Goal: Task Accomplishment & Management: Manage account settings

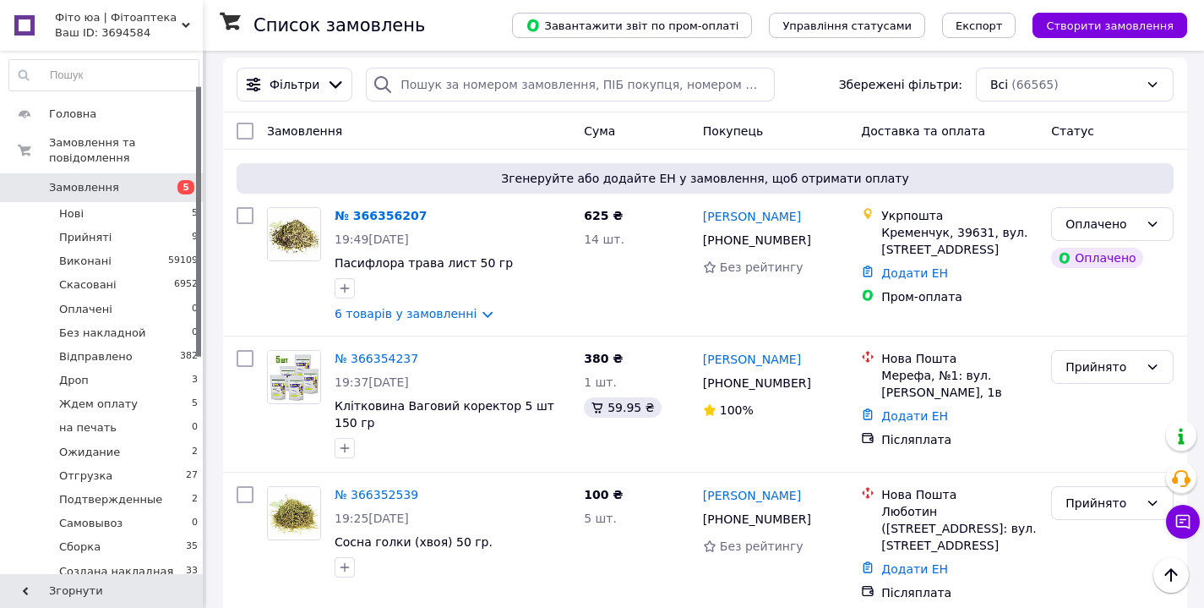
scroll to position [67, 0]
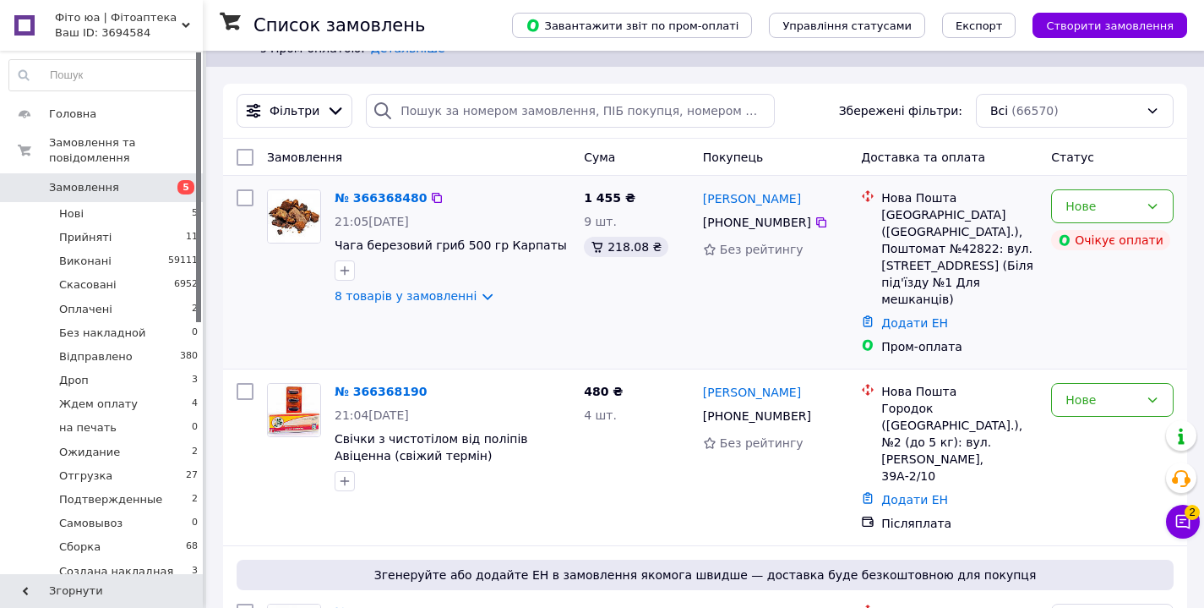
scroll to position [43, 0]
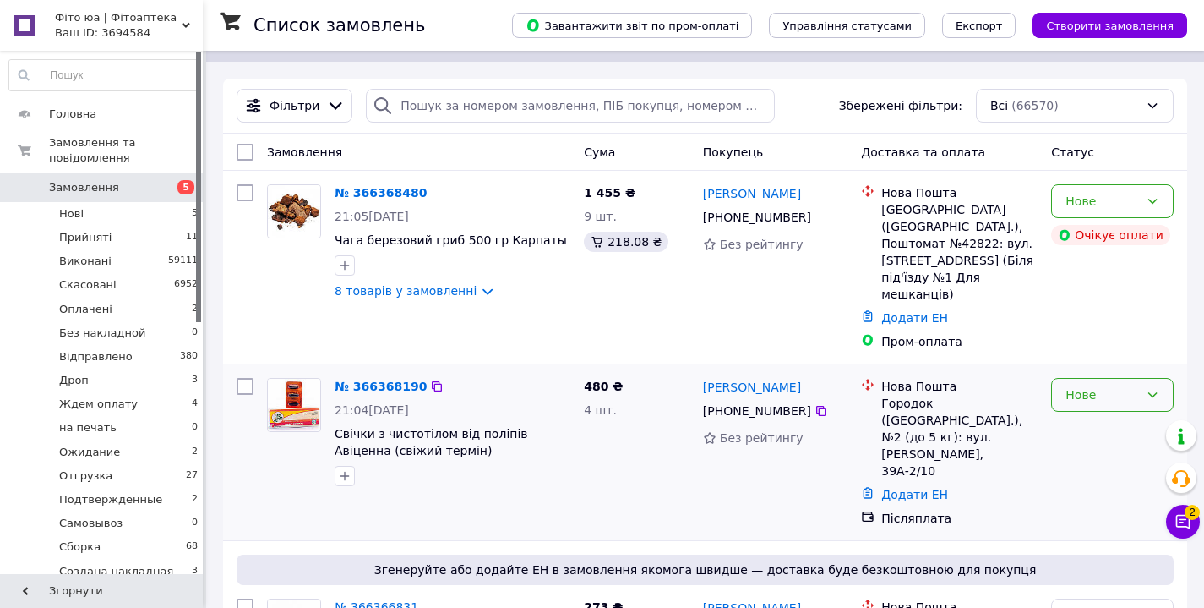
click at [1088, 385] on div "Нове" at bounding box center [1103, 394] width 74 height 19
click at [1088, 414] on li "Прийнято" at bounding box center [1112, 414] width 121 height 30
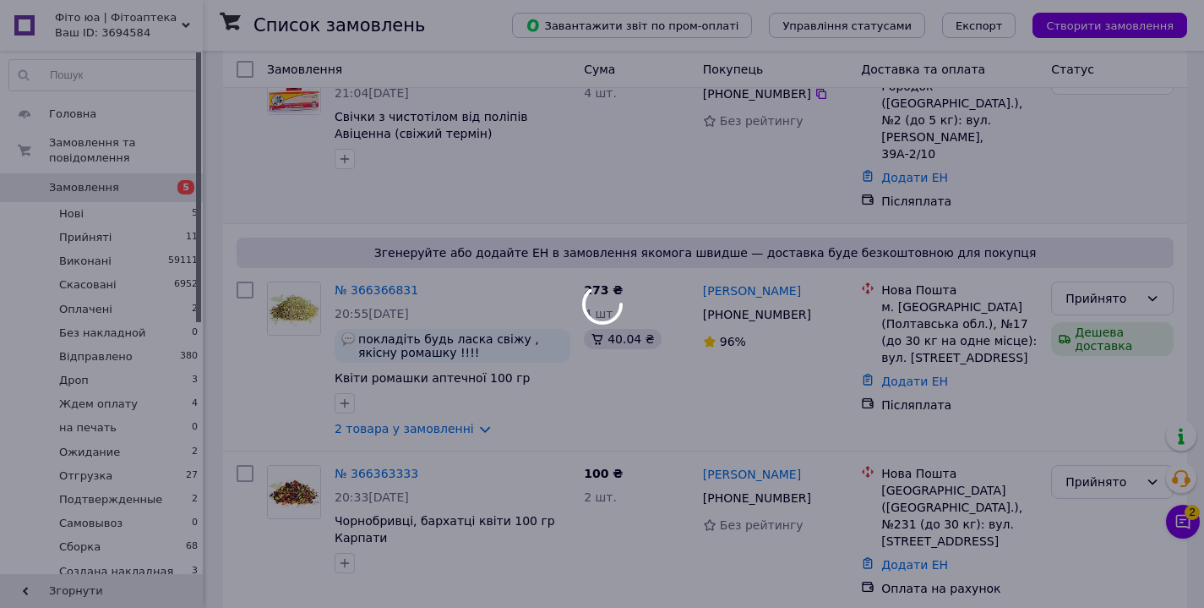
scroll to position [362, 0]
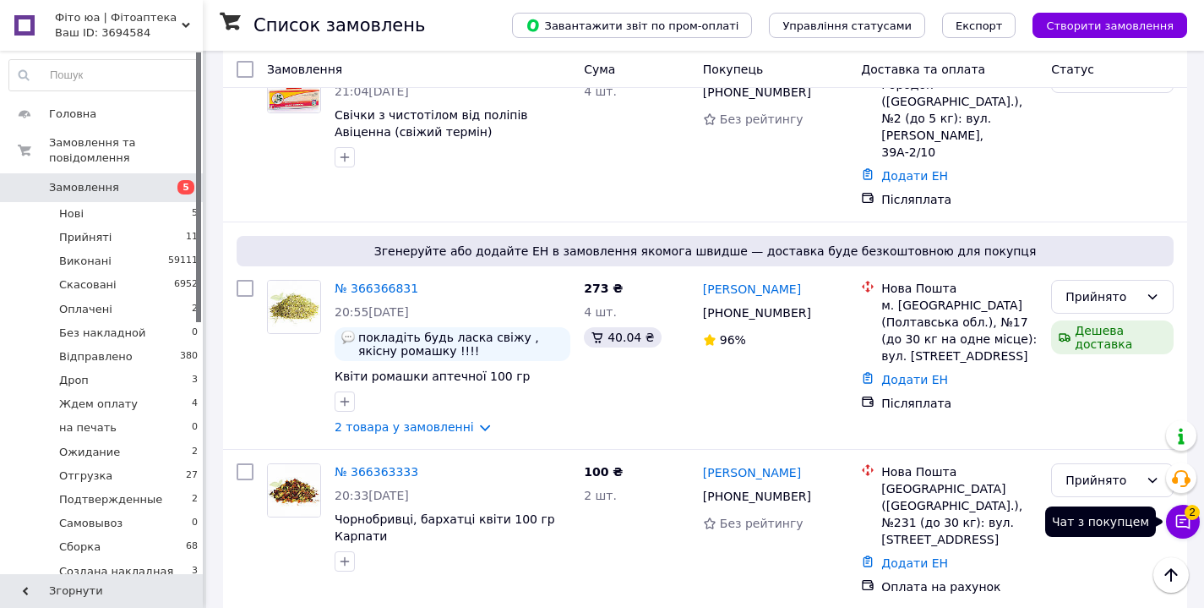
click at [1188, 522] on icon at bounding box center [1183, 521] width 17 height 17
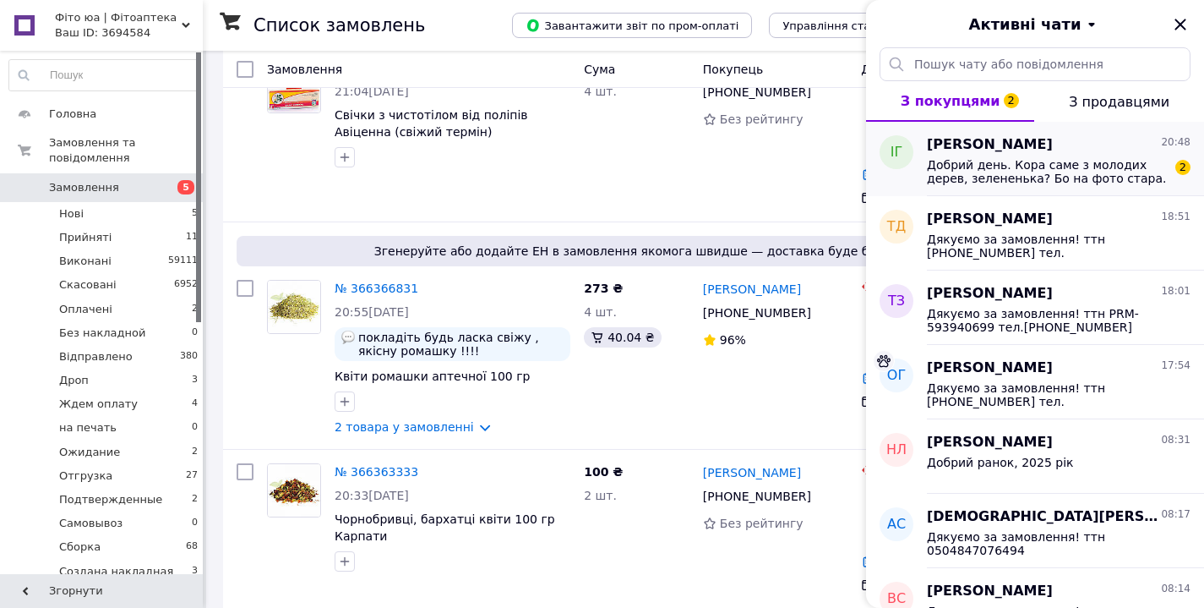
click at [1071, 177] on span "Добрий день. Кора саме з молодих дерев, зелененька? Бо на фото стара." at bounding box center [1047, 171] width 240 height 27
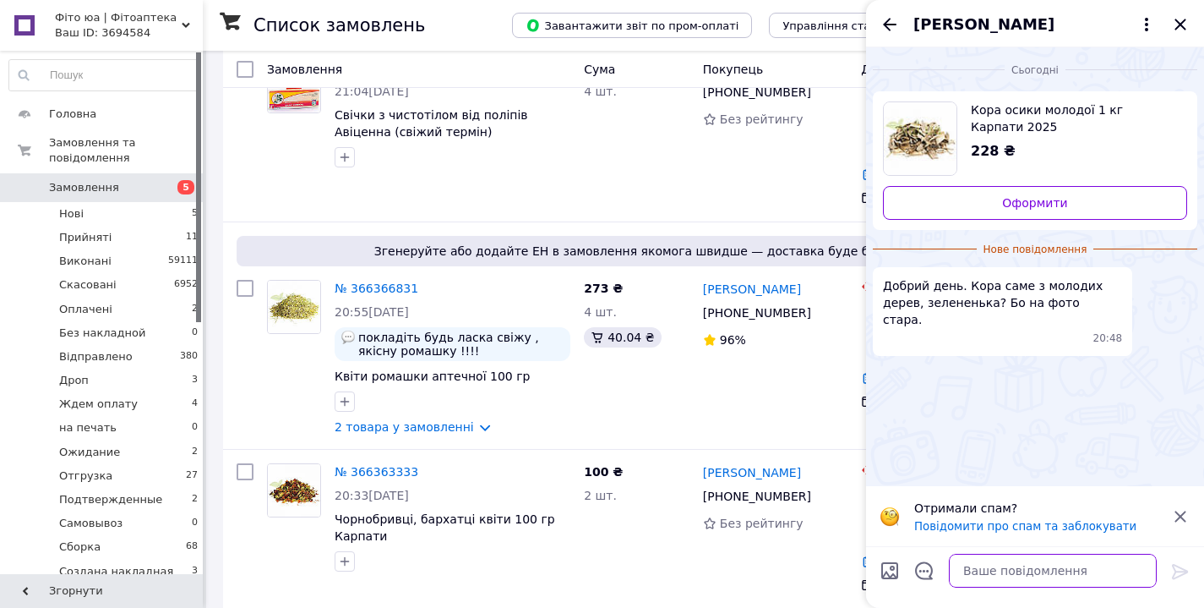
click at [983, 576] on textarea at bounding box center [1053, 571] width 208 height 34
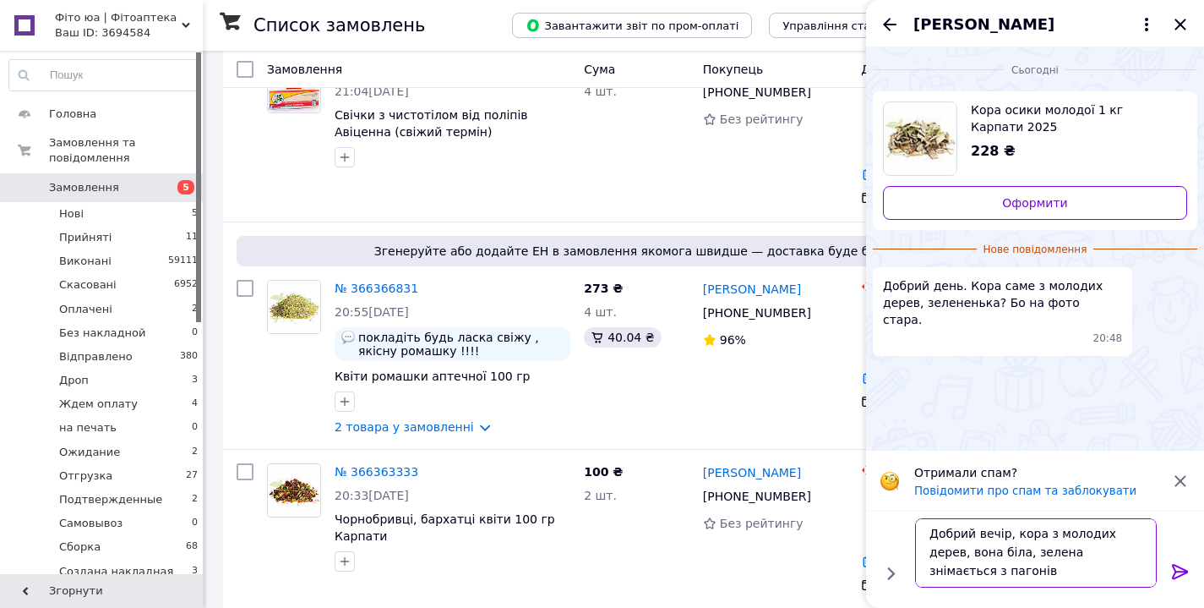
scroll to position [2, 0]
type textarea "Добрий вечір, кора з молодих дерев, вона біла, зелена знімається з пагонів, в н…"
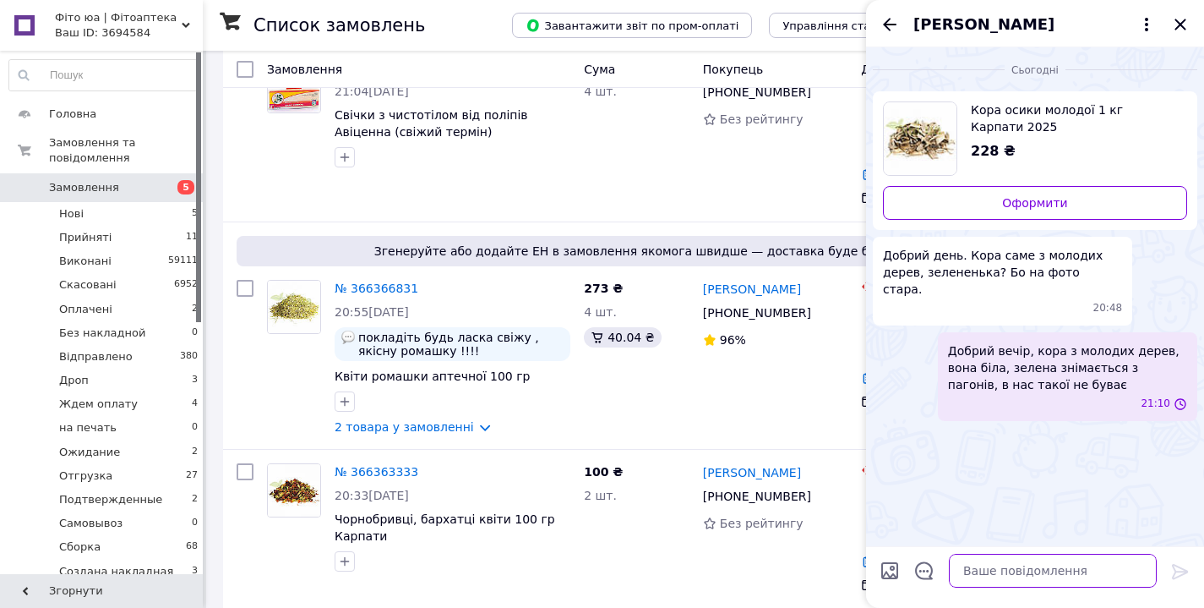
scroll to position [0, 0]
click at [890, 25] on icon "Назад" at bounding box center [890, 24] width 20 height 20
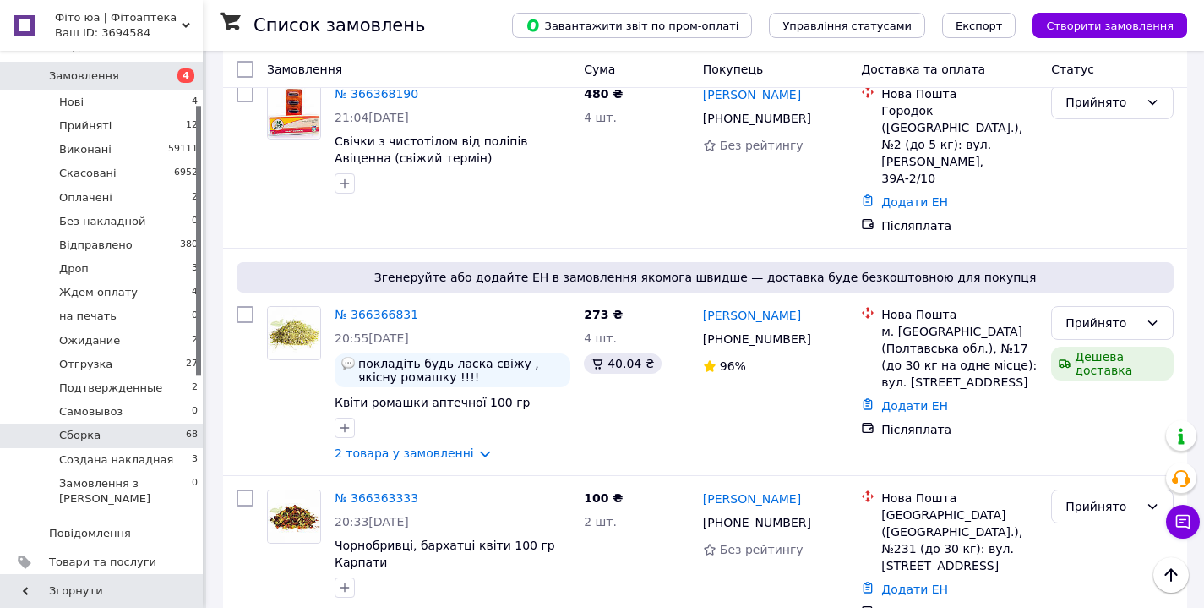
scroll to position [116, 0]
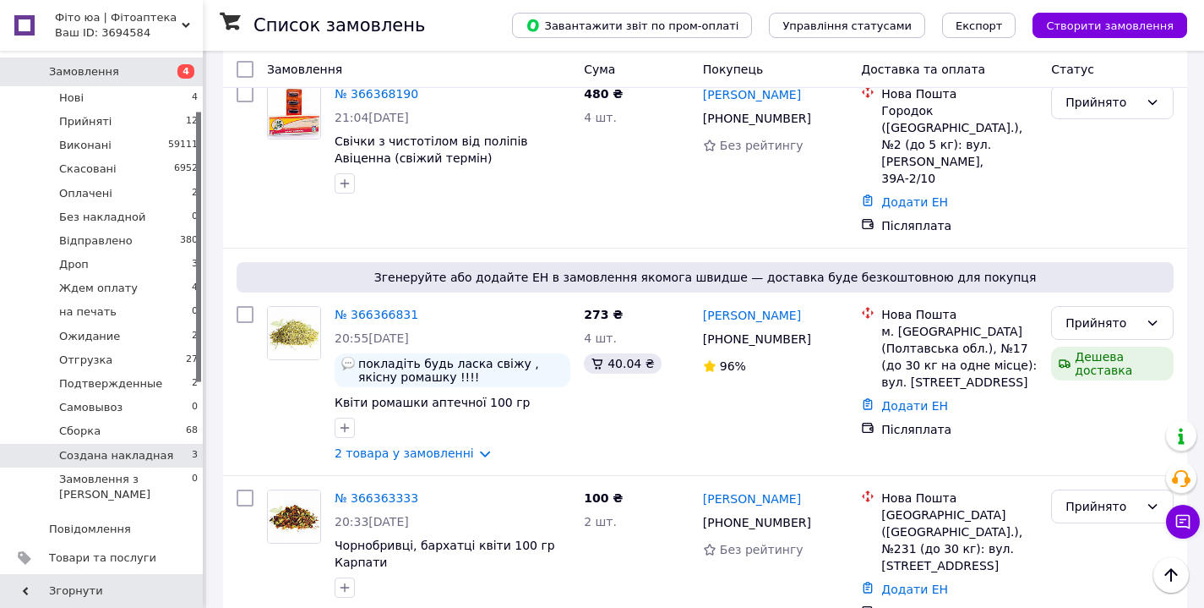
click at [85, 451] on span "Создана накладная" at bounding box center [116, 455] width 114 height 15
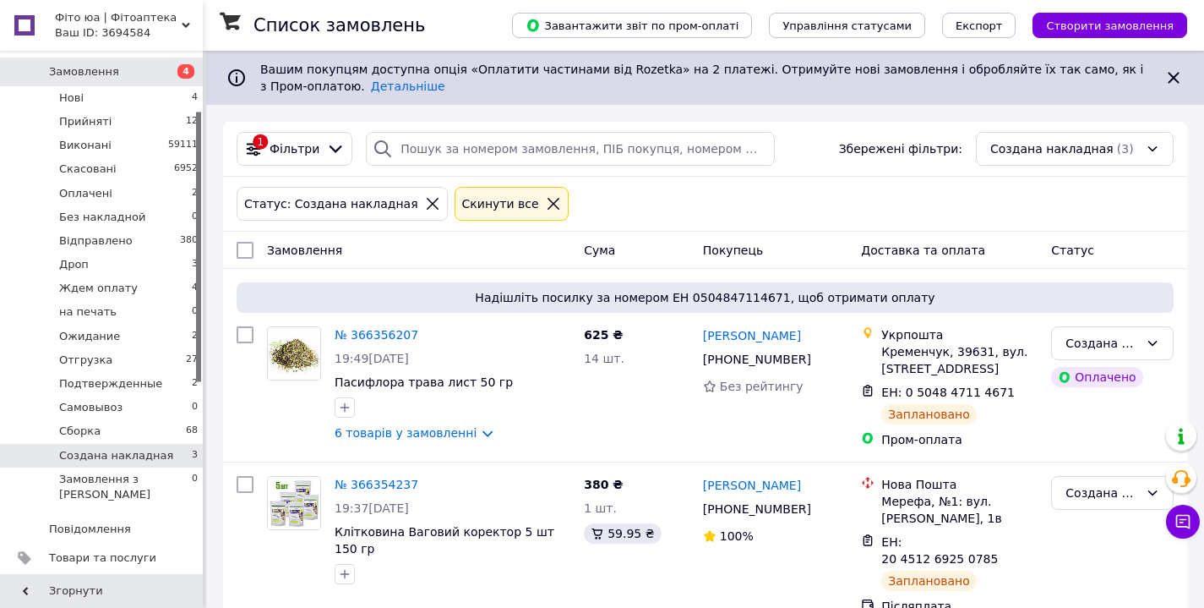
click at [243, 248] on input "checkbox" at bounding box center [245, 250] width 17 height 17
checkbox input "true"
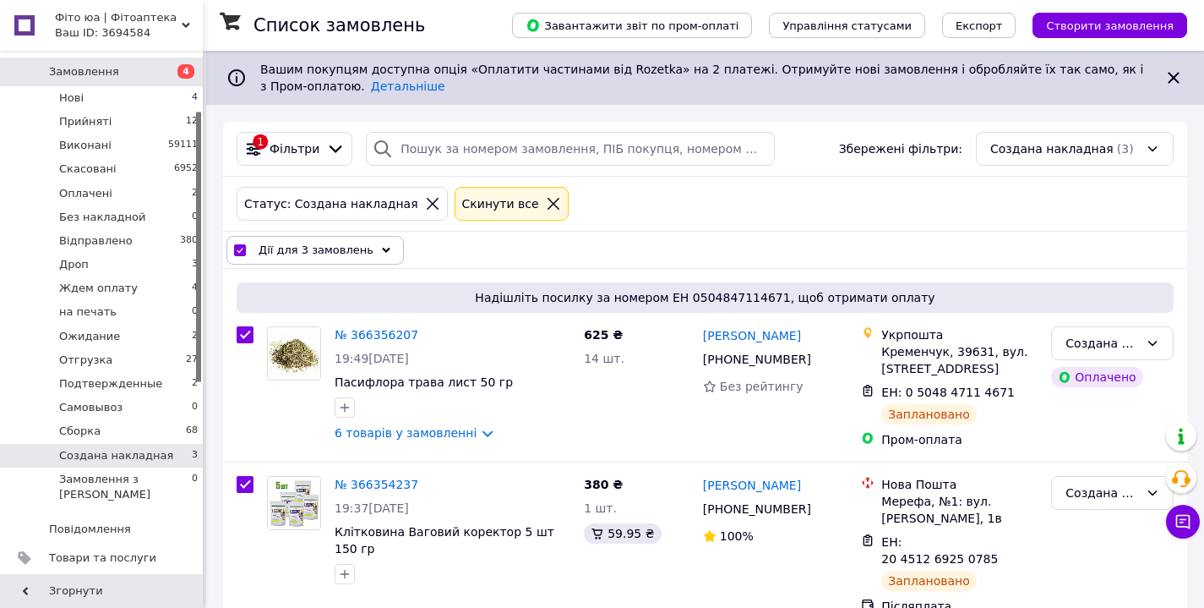
click at [314, 251] on span "Дії для 3 замовлень" at bounding box center [316, 250] width 115 height 17
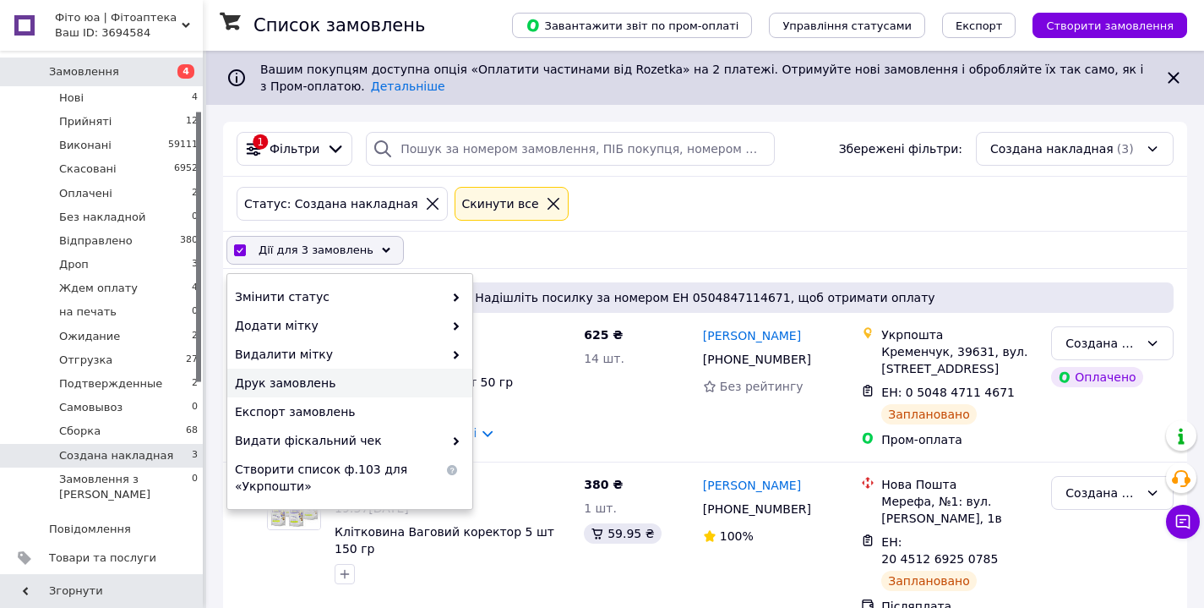
click at [300, 389] on span "Друк замовлень" at bounding box center [348, 382] width 226 height 17
click at [669, 199] on div "Статус: Создана накладная Cкинути все" at bounding box center [705, 203] width 944 height 41
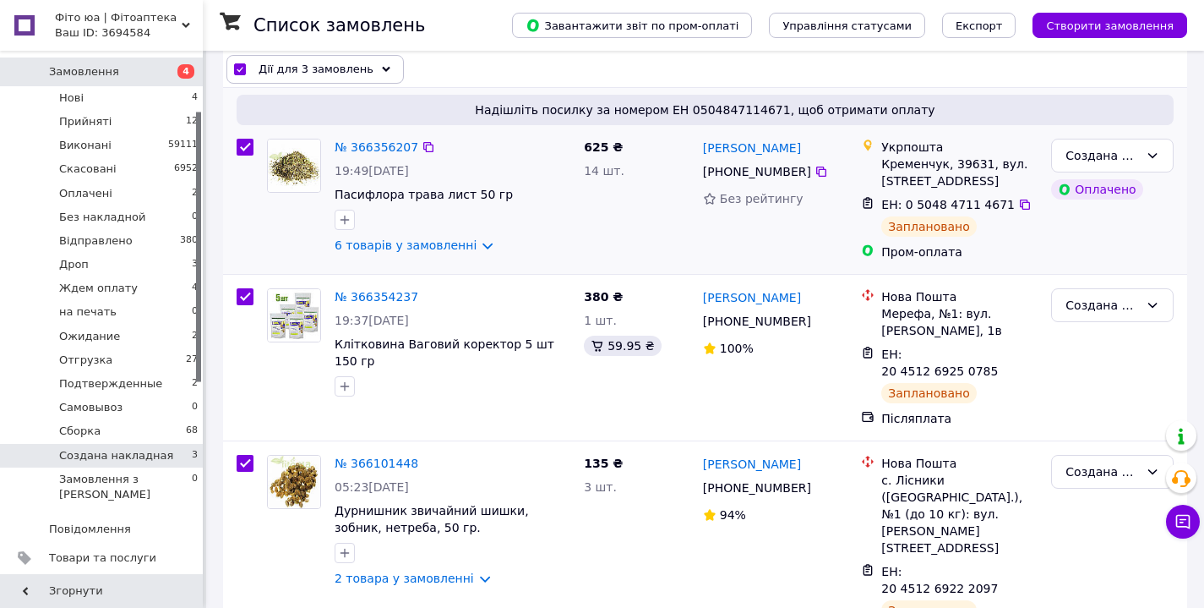
scroll to position [187, 0]
click at [248, 298] on input "checkbox" at bounding box center [245, 297] width 17 height 17
checkbox input "false"
checkbox input "true"
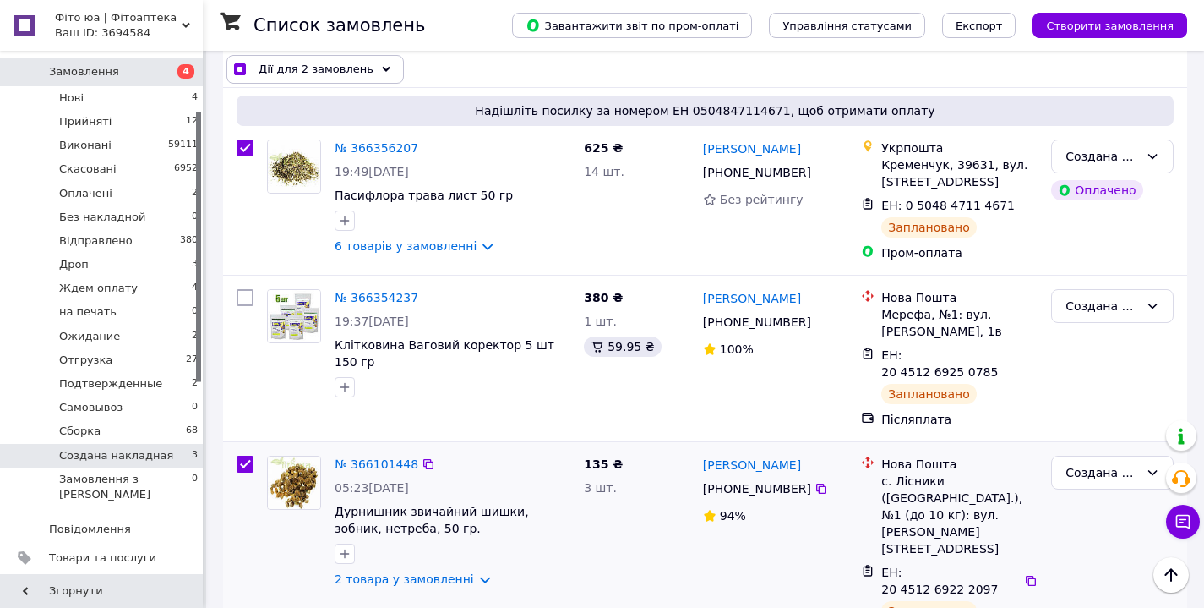
click at [248, 456] on input "checkbox" at bounding box center [245, 464] width 17 height 17
checkbox input "false"
click at [1101, 160] on div "Создана накладная" at bounding box center [1103, 156] width 74 height 19
click at [1104, 156] on div "Создана накладная" at bounding box center [1103, 156] width 74 height 19
checkbox input "true"
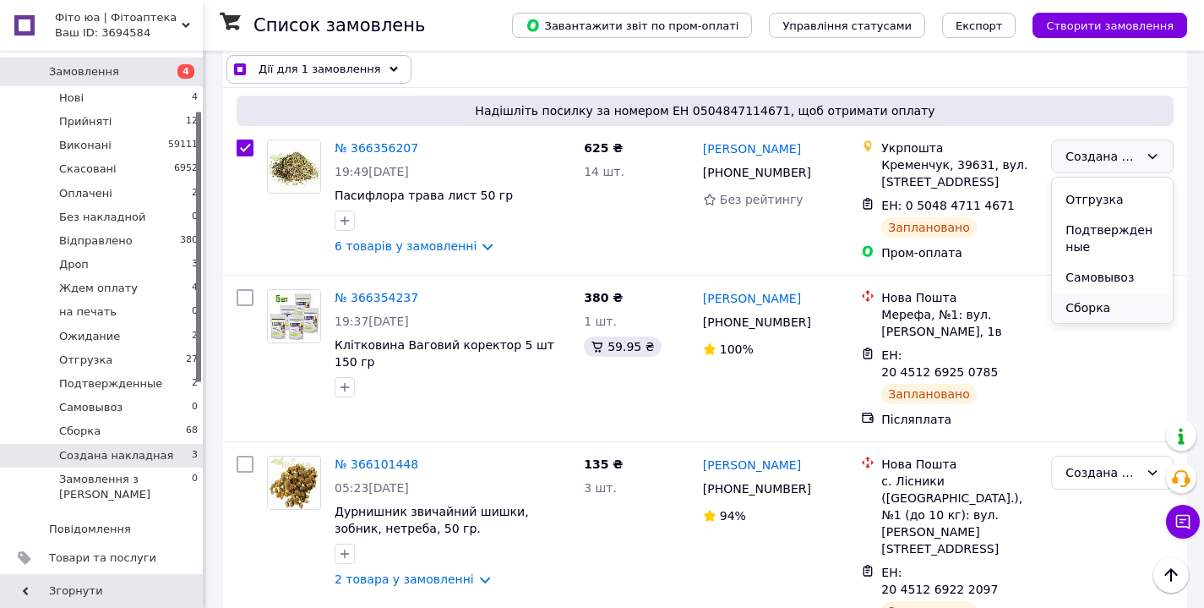
scroll to position [298, 0]
click at [1090, 307] on li "Сборка" at bounding box center [1112, 307] width 121 height 30
checkbox input "false"
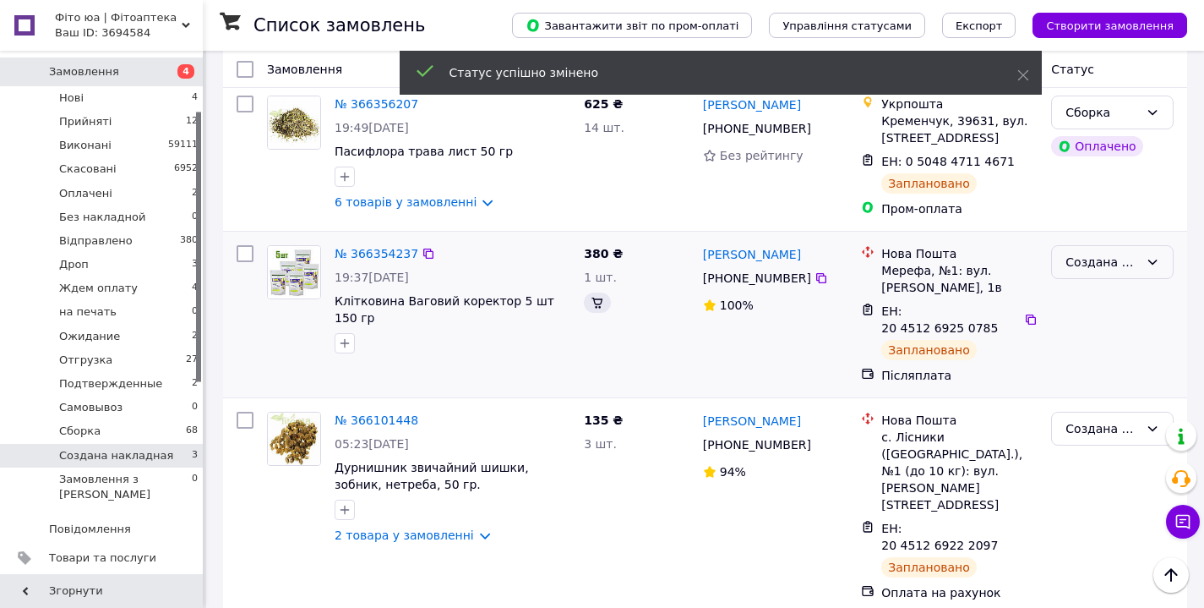
scroll to position [143, 0]
